Goal: Task Accomplishment & Management: Manage account settings

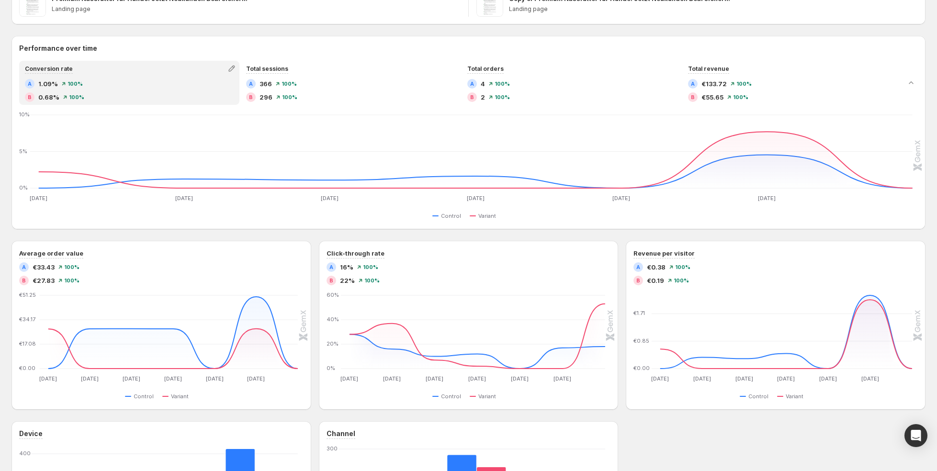
scroll to position [376, 0]
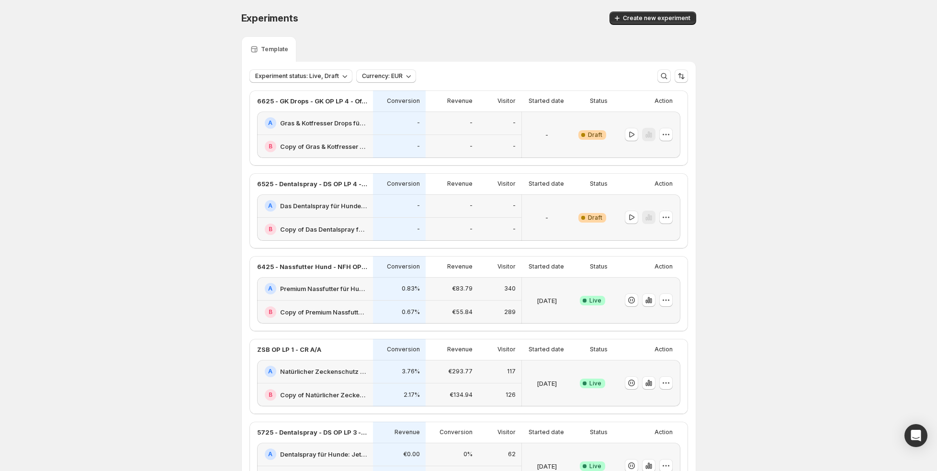
click at [345, 224] on h2 "Copy of Das Dentalspray für Hunde: Jetzt Neukunden Deal sichern!-v1" at bounding box center [323, 229] width 87 height 10
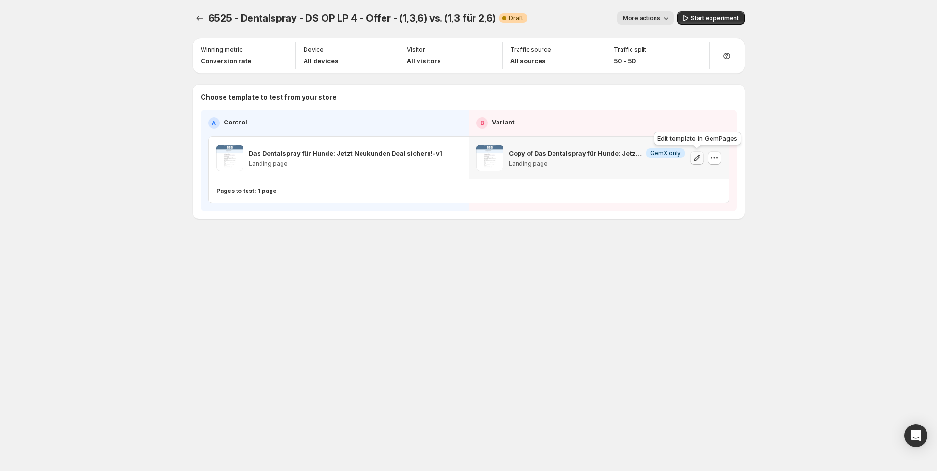
click at [694, 157] on icon "button" at bounding box center [697, 158] width 10 height 10
